Goal: Navigation & Orientation: Find specific page/section

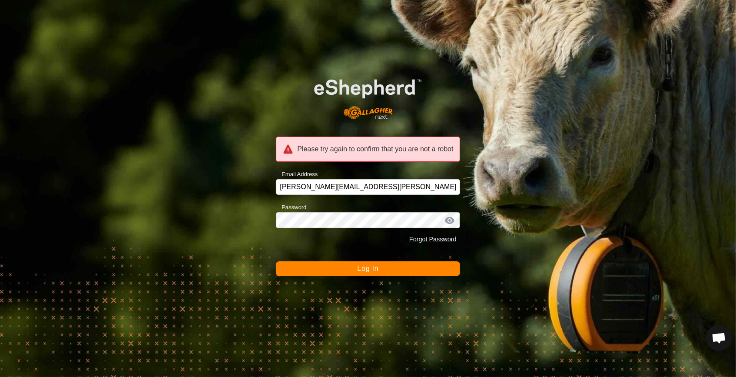
click at [265, 234] on div "Please try again to confirm that you are not a robot Email Address [PERSON_NAME…" at bounding box center [368, 188] width 736 height 377
click at [366, 274] on button "Log In" at bounding box center [368, 268] width 184 height 15
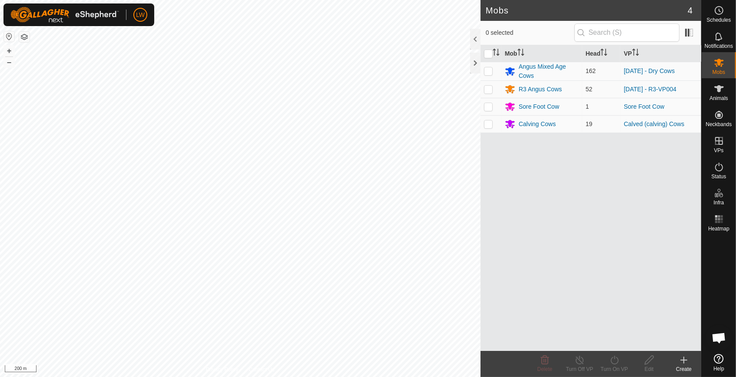
click at [403, 376] on html "LW Schedules Notifications Mobs Animals Neckbands VPs Status Infra Heatmap Help…" at bounding box center [368, 188] width 736 height 377
click at [501, 376] on html "LW Schedules Notifications Mobs Animals Neckbands VPs Status Infra Heatmap Help…" at bounding box center [368, 188] width 736 height 377
click at [365, 376] on html "LW Schedules Notifications Mobs Animals Neckbands VPs Status Infra Heatmap Help…" at bounding box center [368, 188] width 736 height 377
click at [725, 10] on es-schedule-vp-svg-icon at bounding box center [719, 10] width 16 height 14
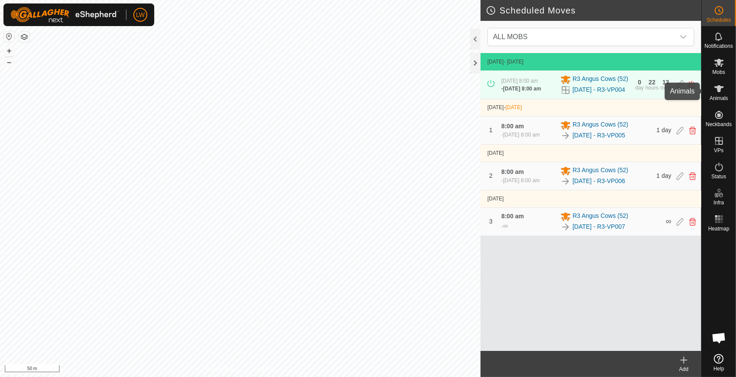
click at [724, 89] on es-animals-svg-icon at bounding box center [719, 89] width 16 height 14
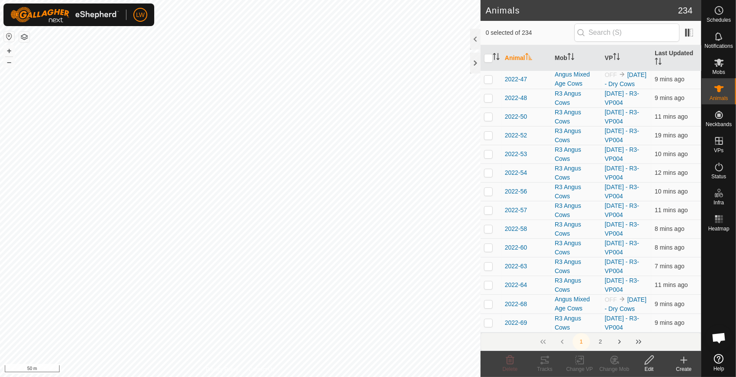
scroll to position [3738, 0]
click at [655, 59] on icon "Activate to sort" at bounding box center [658, 61] width 7 height 7
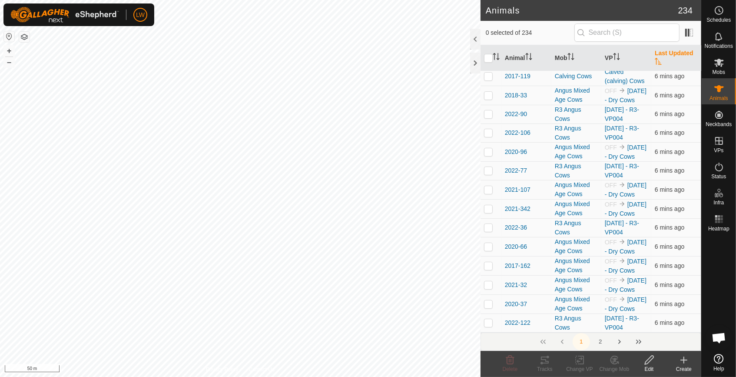
scroll to position [0, 0]
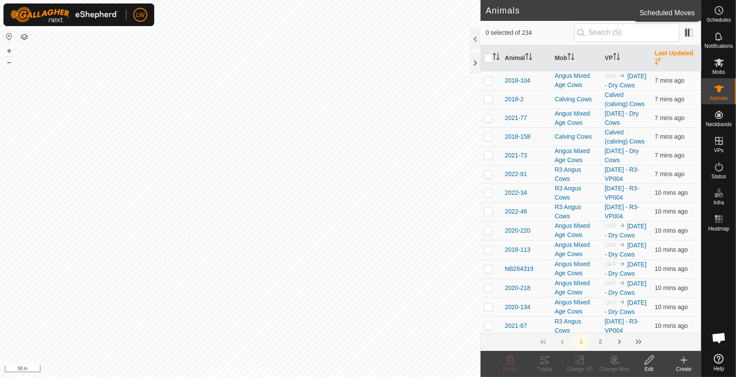
click at [719, 12] on icon at bounding box center [719, 10] width 10 height 10
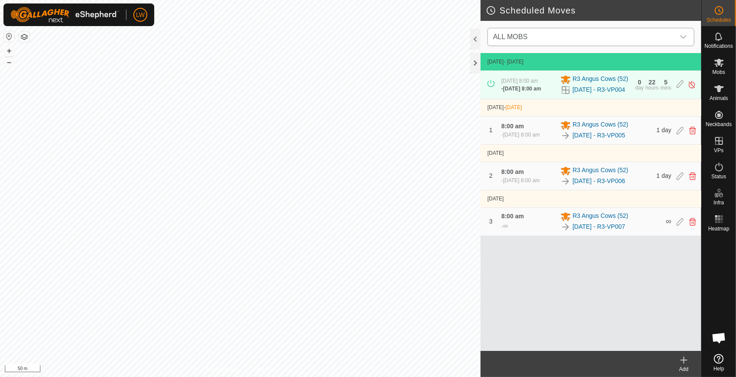
click at [543, 37] on span "ALL MOBS" at bounding box center [582, 36] width 185 height 17
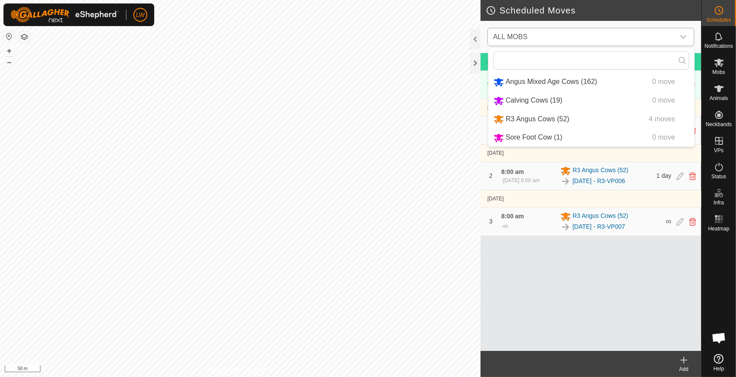
click at [556, 82] on li "Angus Mixed Age Cows (162) 0 move" at bounding box center [592, 82] width 206 height 18
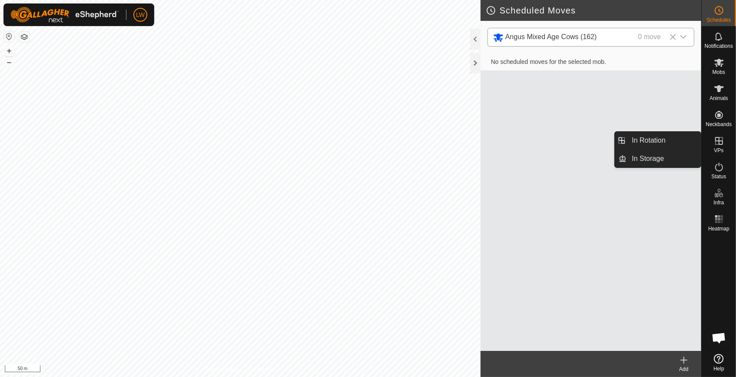
click at [721, 143] on icon at bounding box center [719, 141] width 10 height 10
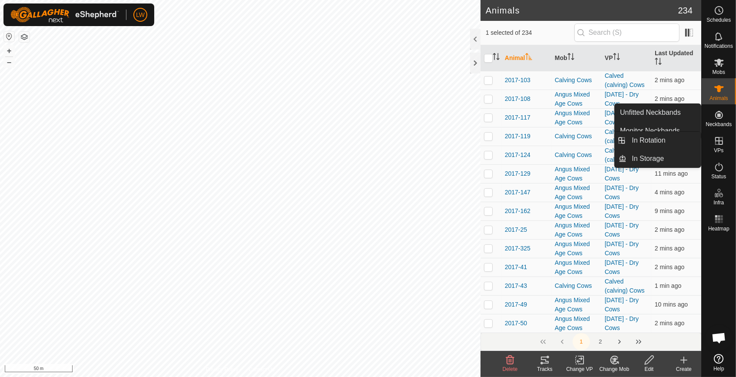
click at [721, 144] on icon at bounding box center [719, 141] width 8 height 8
click at [720, 146] on icon at bounding box center [719, 141] width 10 height 10
click at [720, 144] on icon at bounding box center [719, 141] width 8 height 8
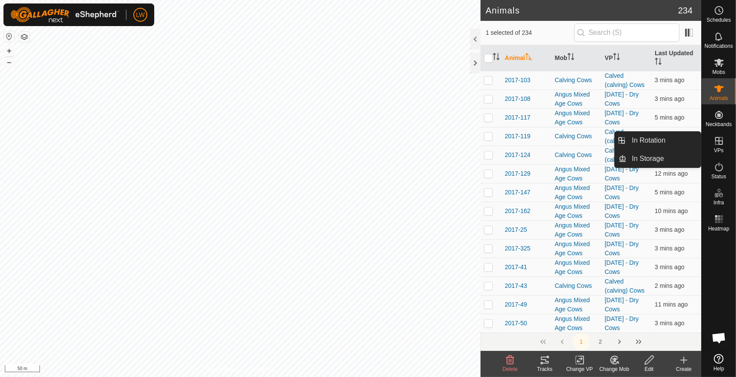
click at [720, 140] on icon at bounding box center [719, 141] width 8 height 8
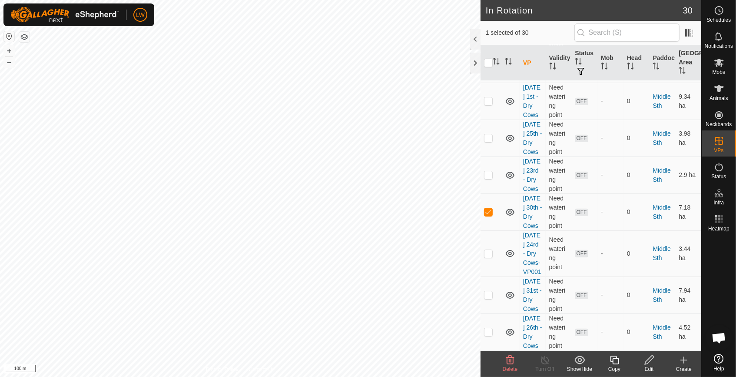
scroll to position [1034, 0]
checkbox input "true"
checkbox input "false"
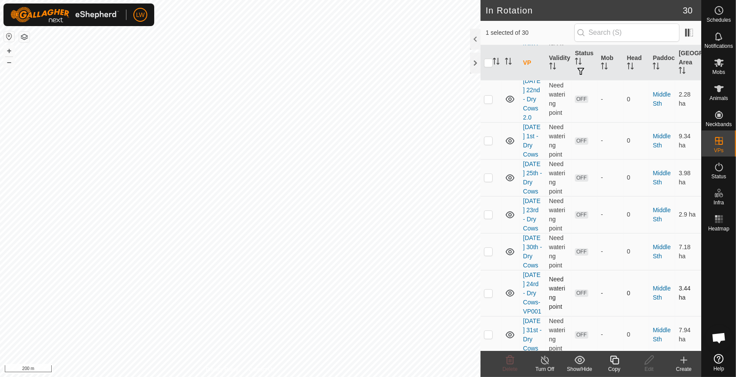
scroll to position [773, 0]
